Goal: Transaction & Acquisition: Purchase product/service

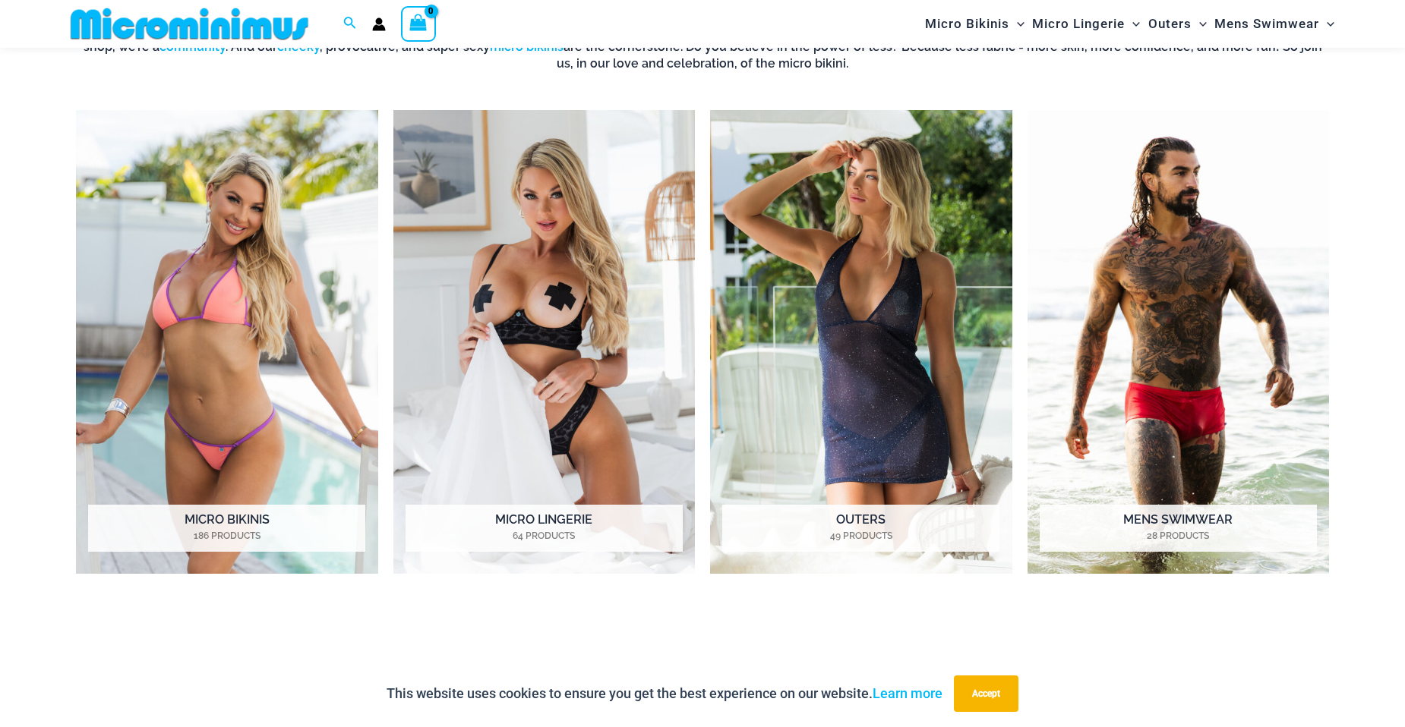
scroll to position [1353, 0]
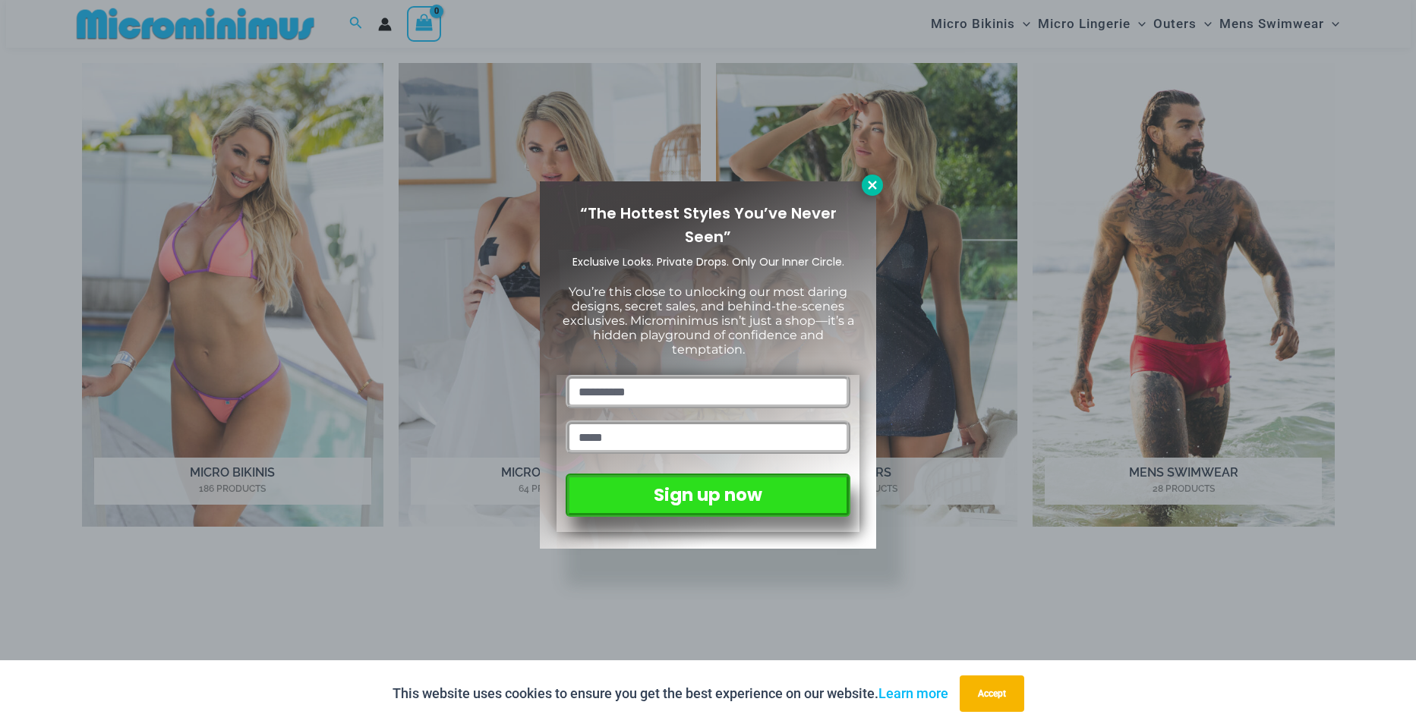
click at [876, 185] on icon at bounding box center [873, 185] width 14 height 14
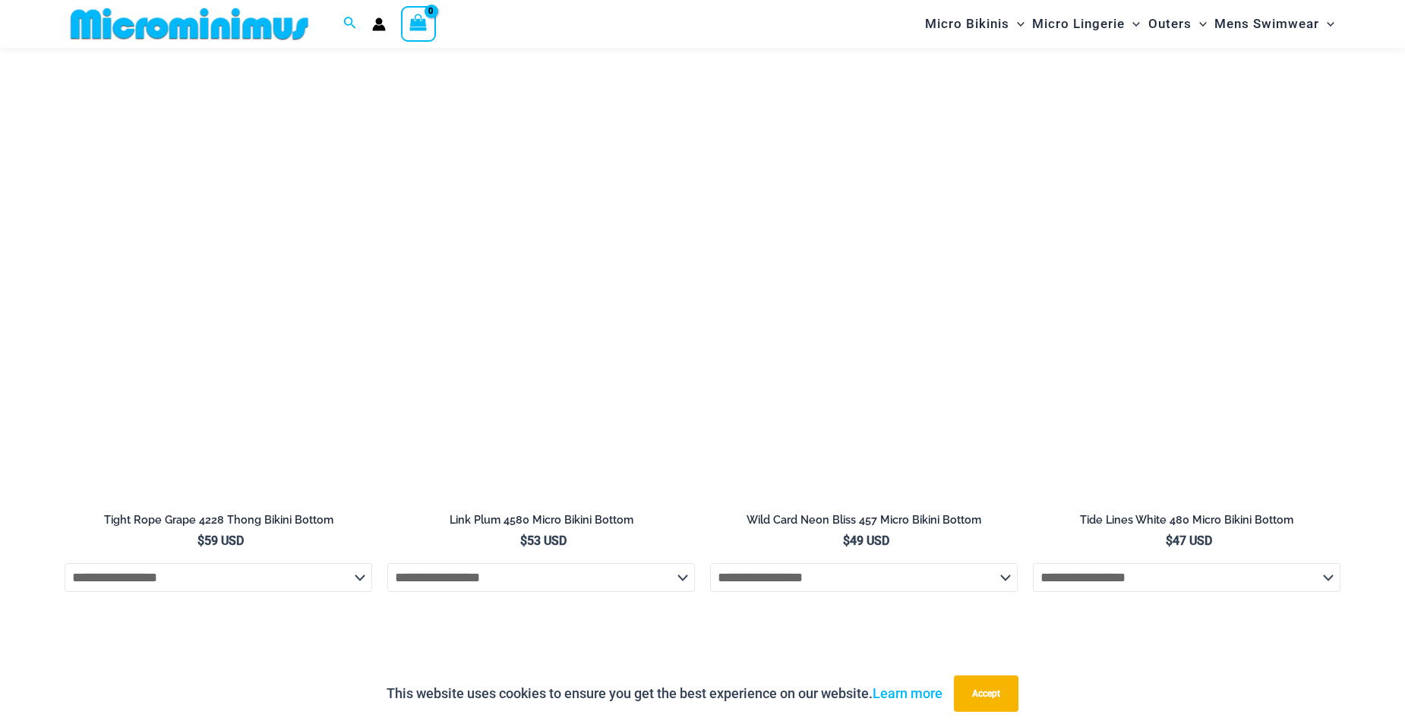
scroll to position [5225, 0]
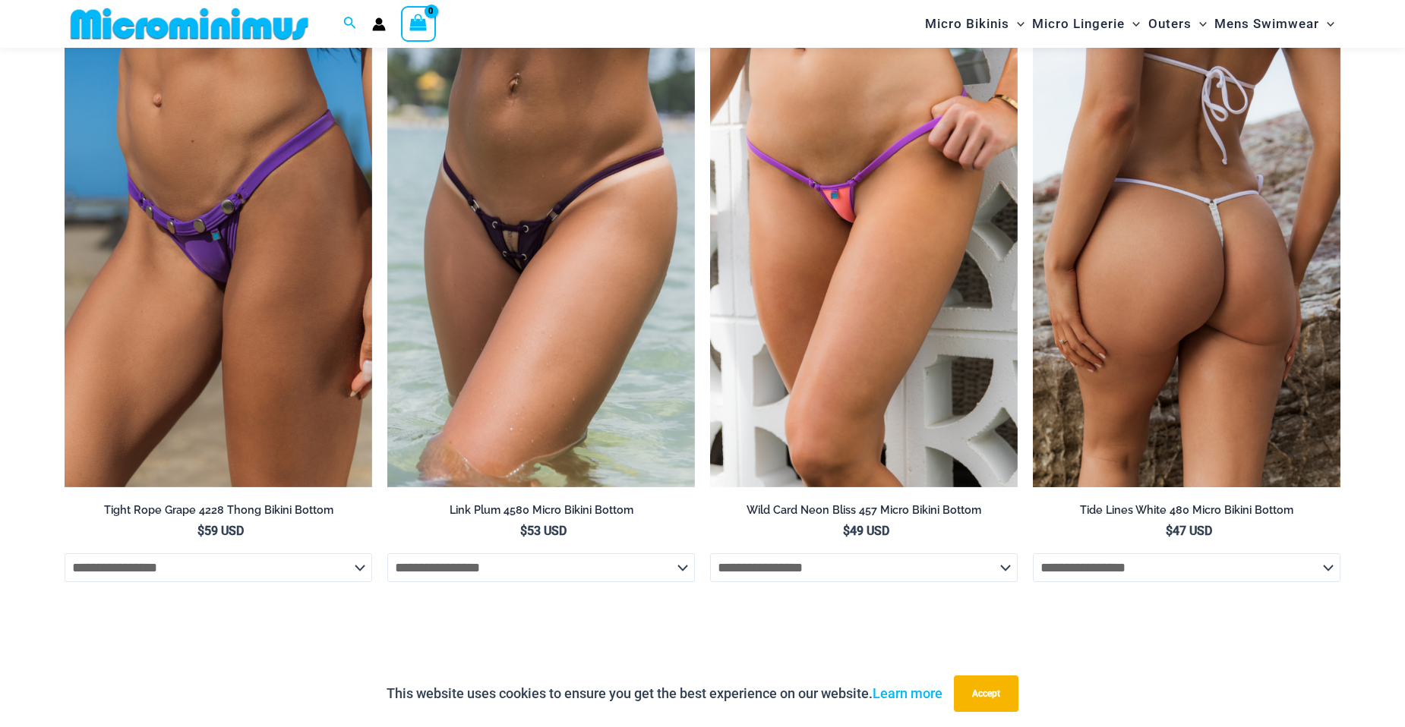
click at [1213, 250] on img at bounding box center [1187, 258] width 308 height 462
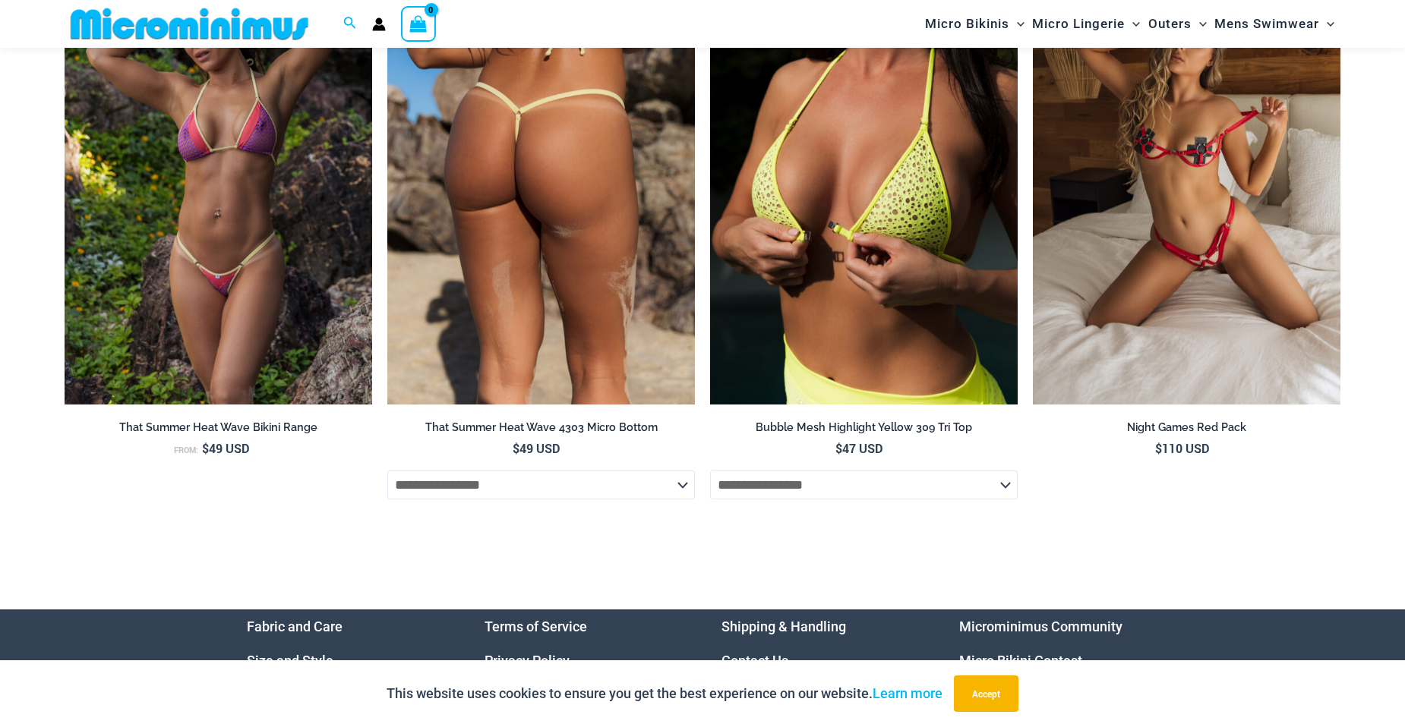
scroll to position [5311, 0]
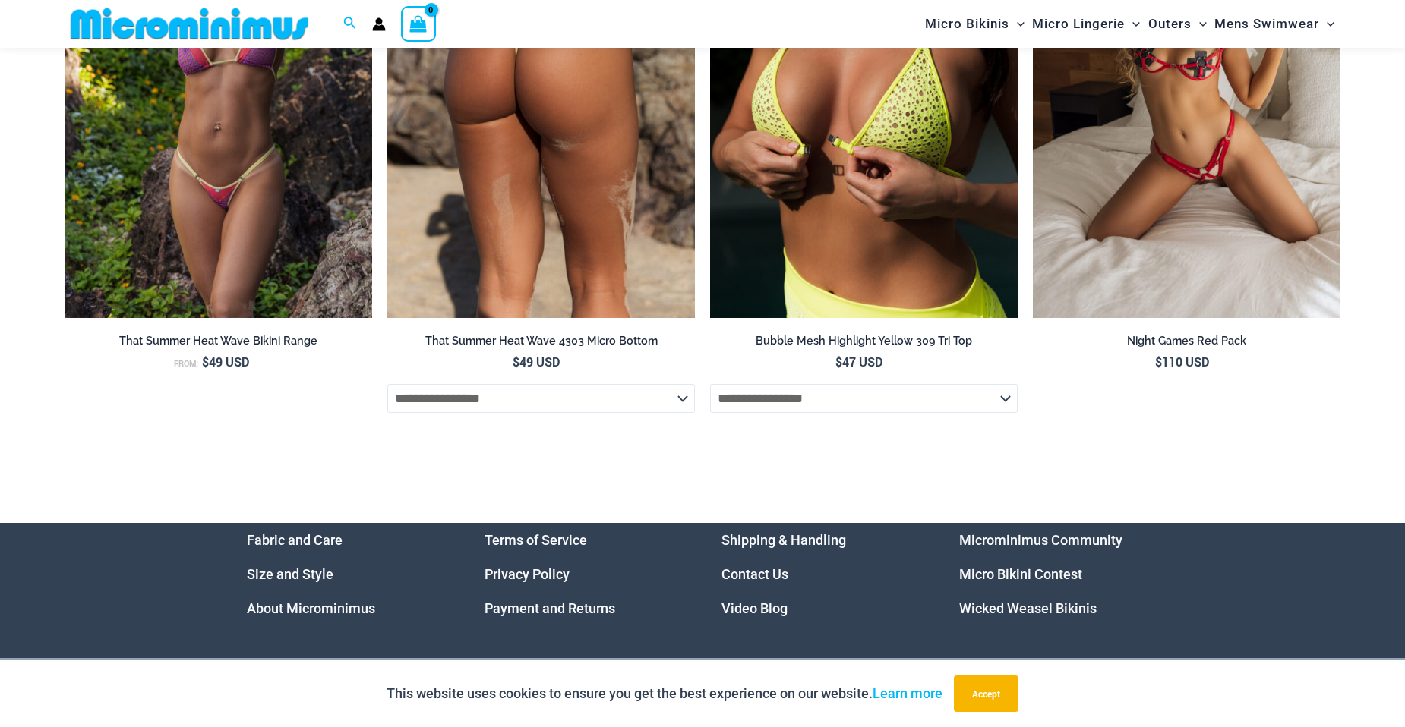
click at [509, 134] on img at bounding box center [541, 87] width 308 height 462
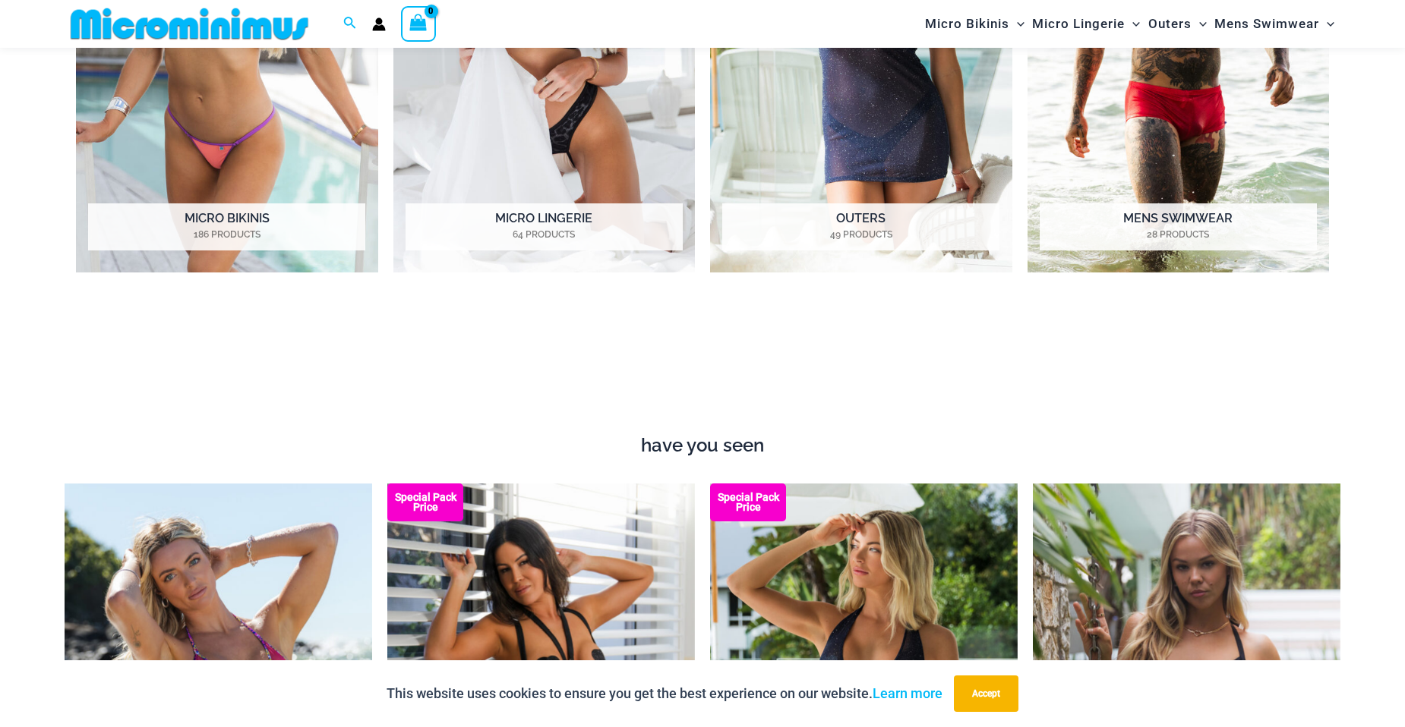
scroll to position [1733, 0]
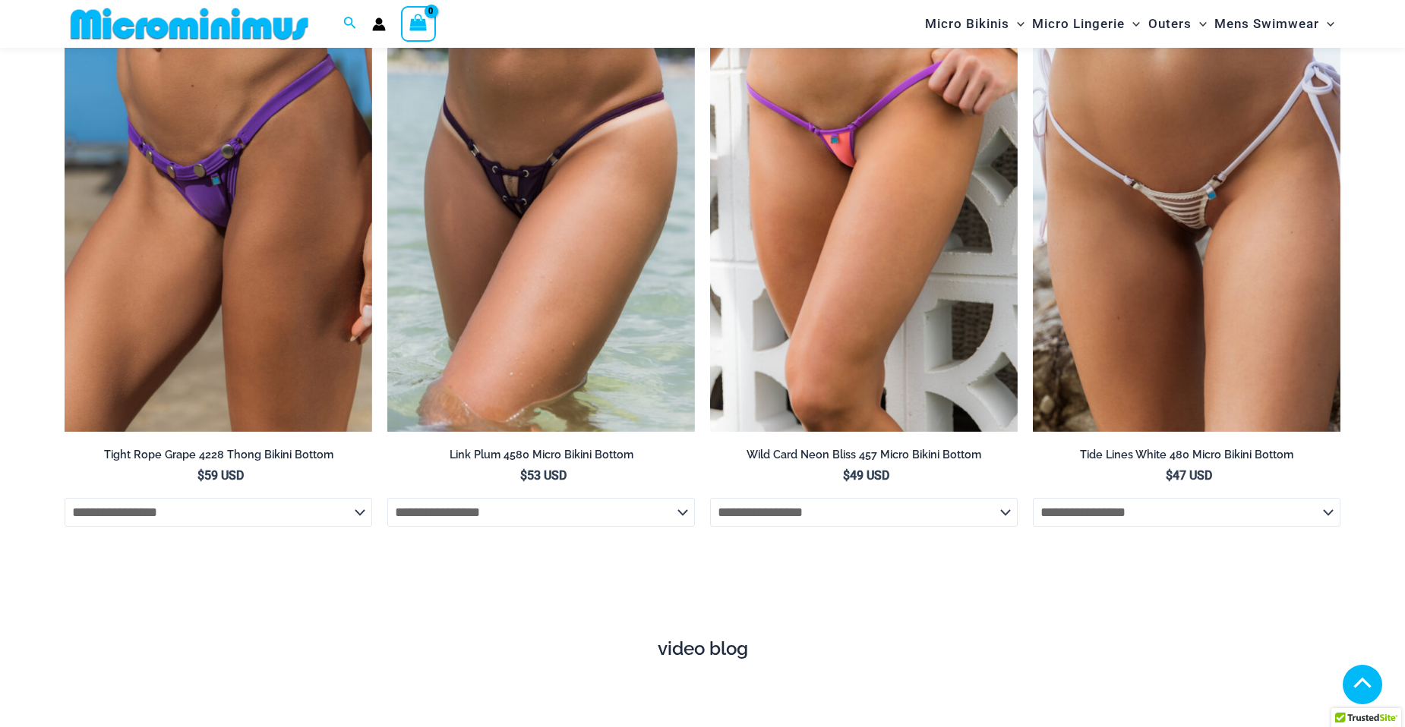
scroll to position [5225, 0]
